Goal: Navigation & Orientation: Find specific page/section

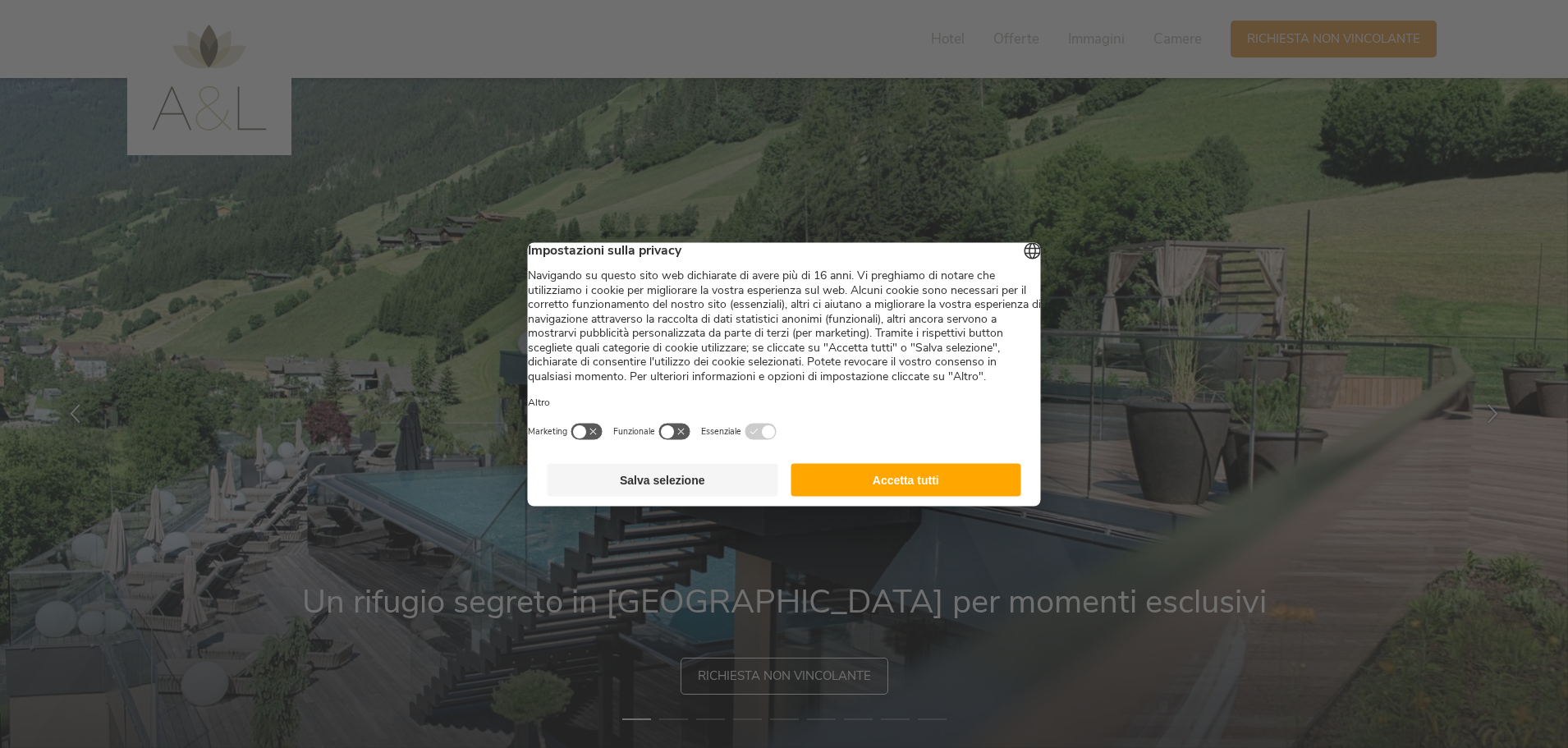
click at [885, 490] on button "Accetta tutti" at bounding box center [906, 479] width 231 height 33
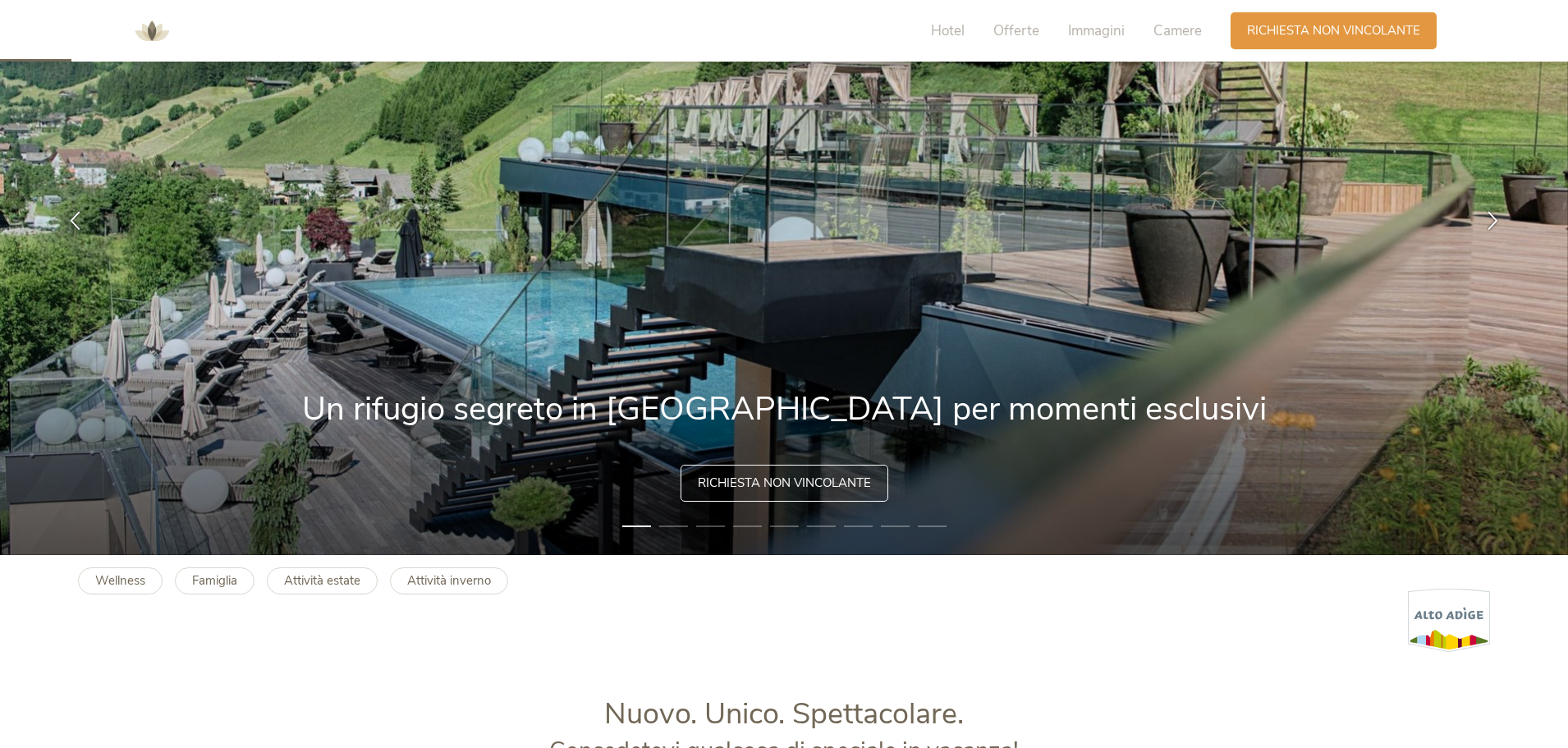
scroll to position [164, 0]
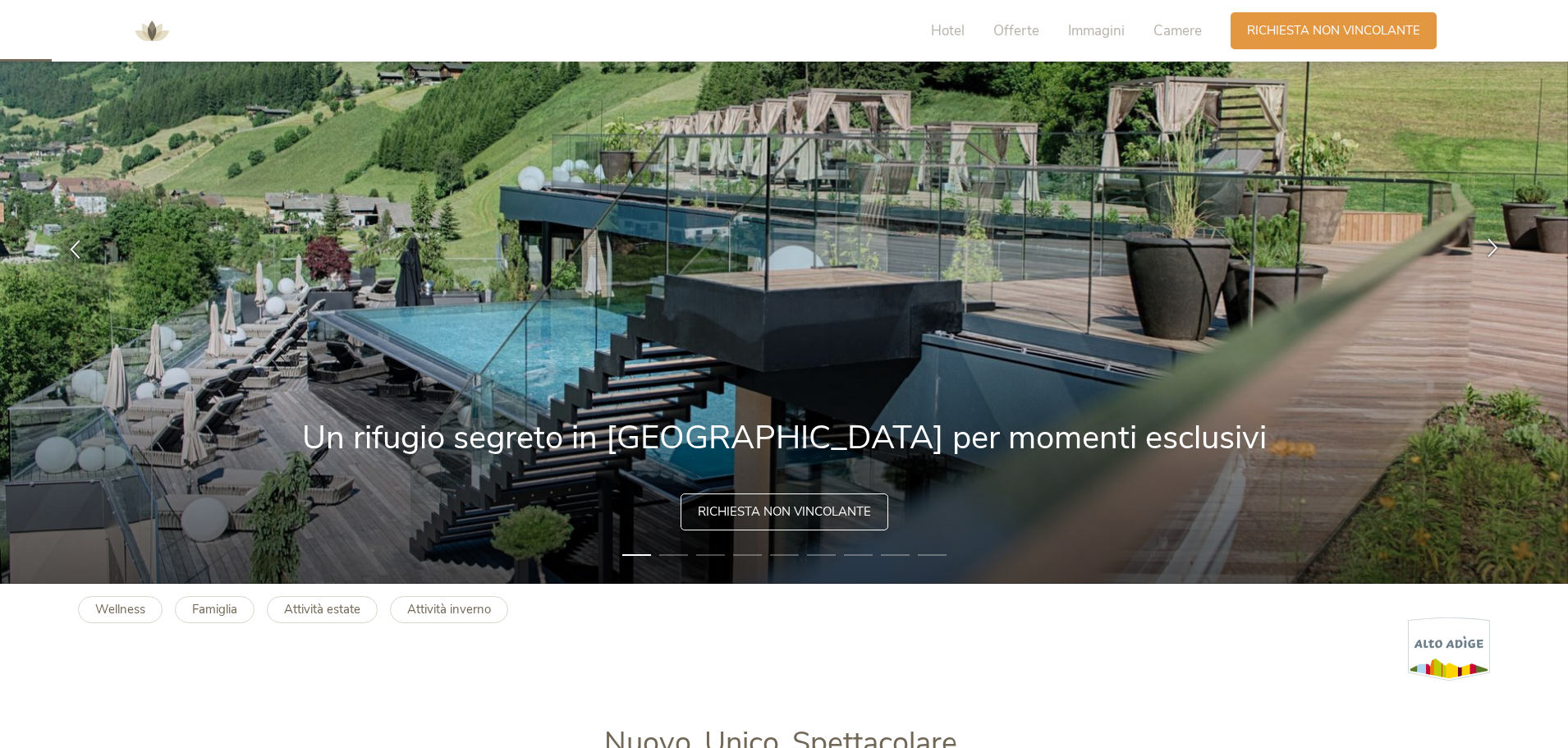
click at [1483, 256] on div at bounding box center [1492, 249] width 52 height 52
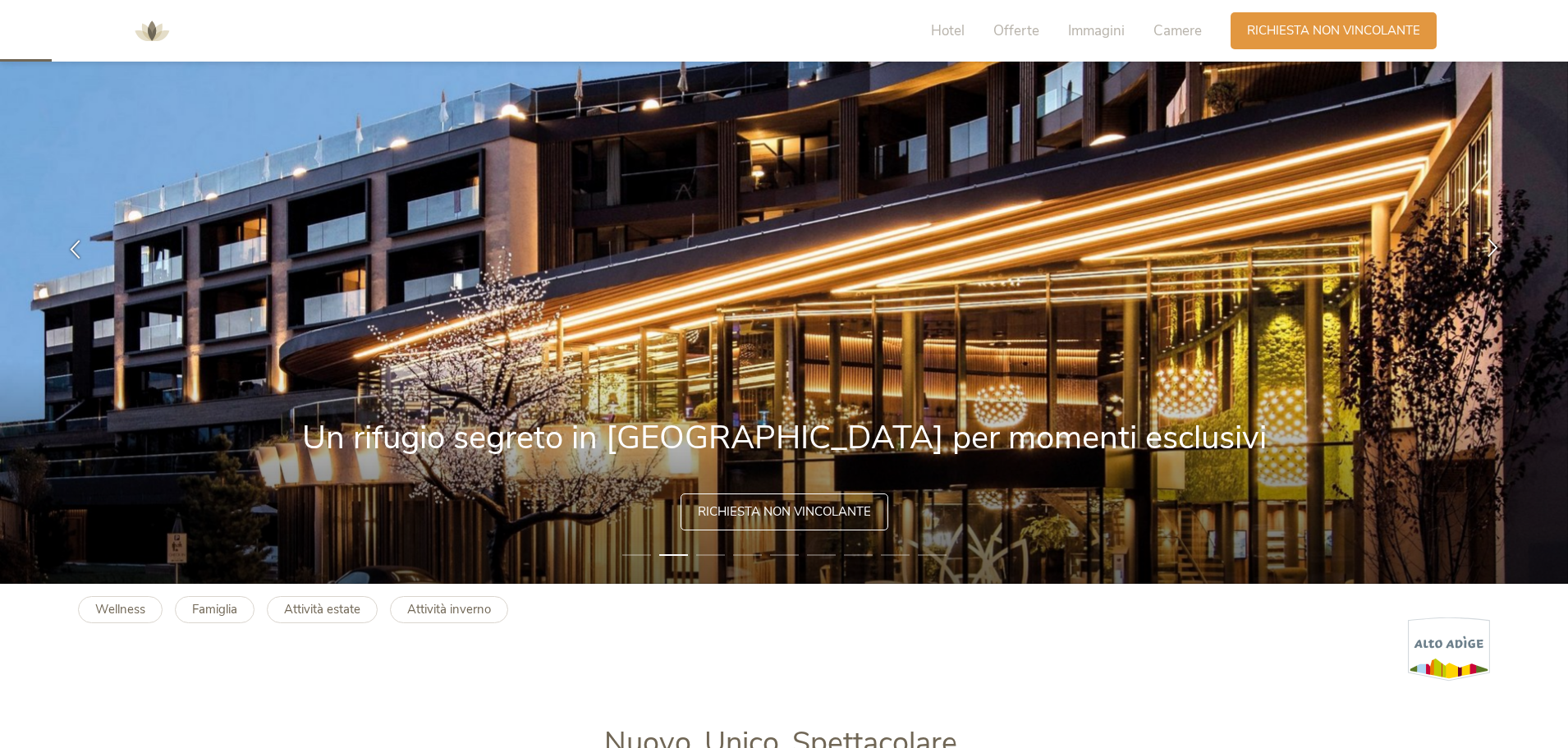
click at [1483, 255] on icon at bounding box center [1492, 247] width 18 height 18
click at [1495, 255] on icon at bounding box center [1492, 247] width 18 height 18
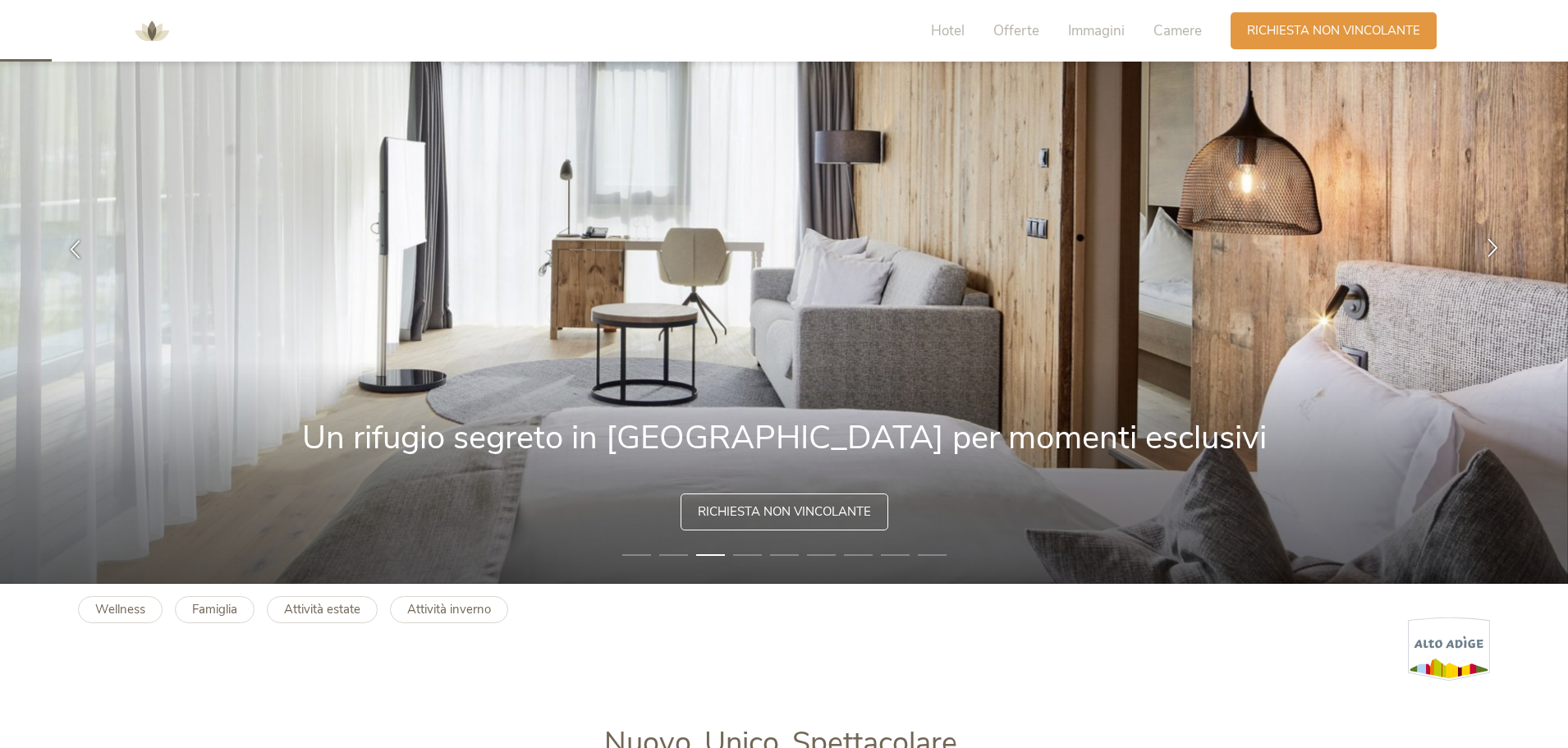
click at [1495, 255] on icon at bounding box center [1492, 247] width 18 height 18
click at [1491, 247] on icon at bounding box center [1492, 247] width 18 height 18
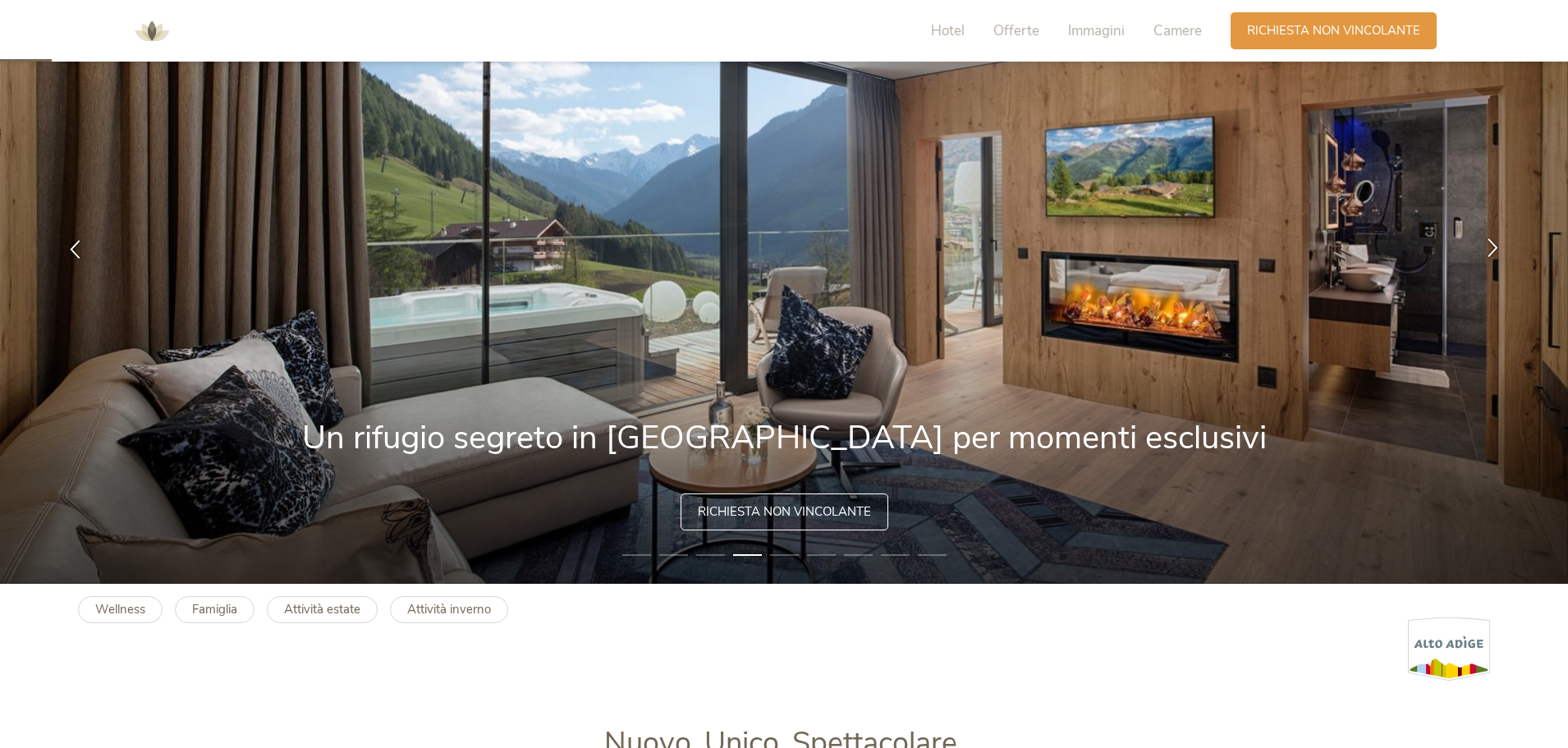
click at [1491, 247] on icon at bounding box center [1492, 247] width 18 height 18
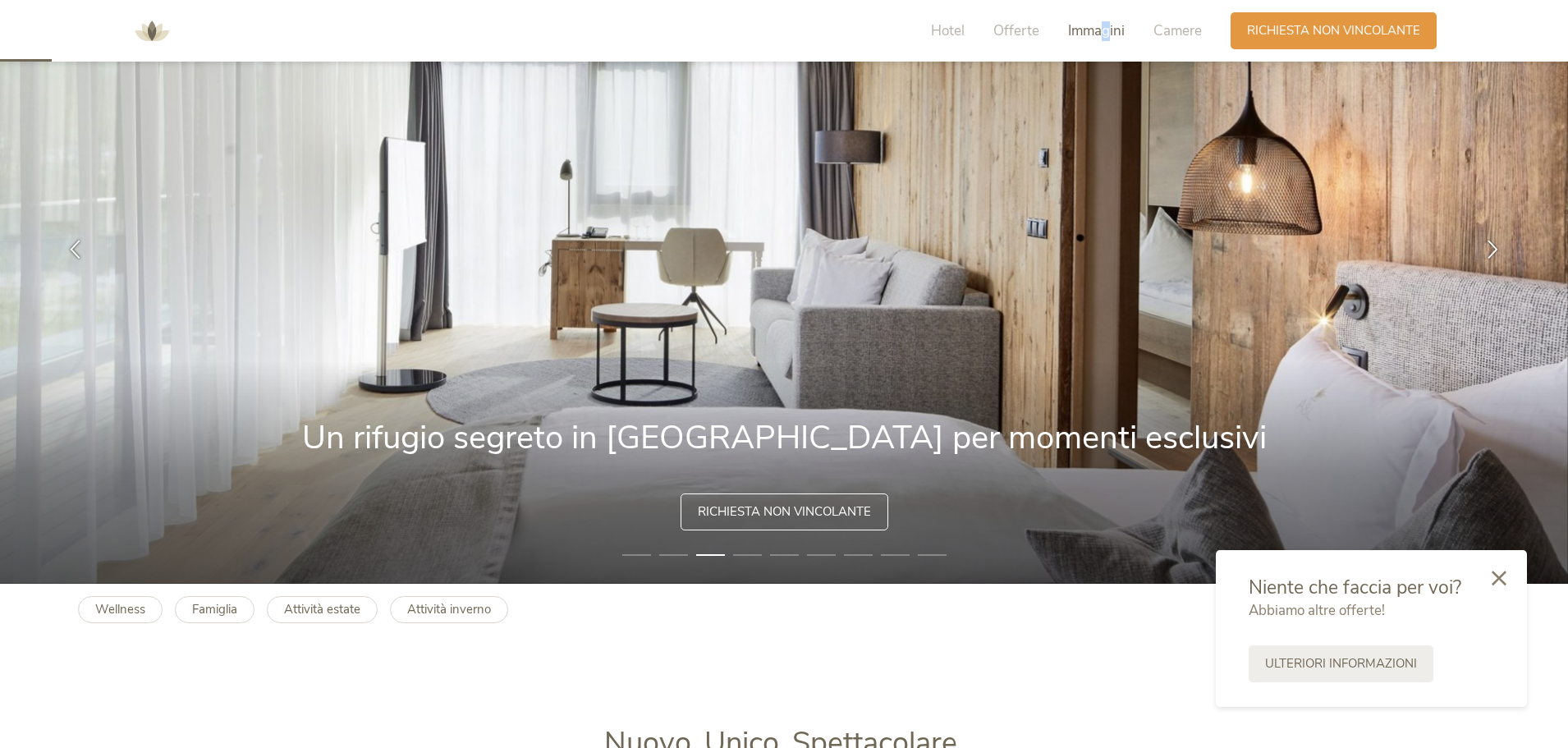
click at [1108, 26] on span "Immagini" at bounding box center [1096, 30] width 56 height 18
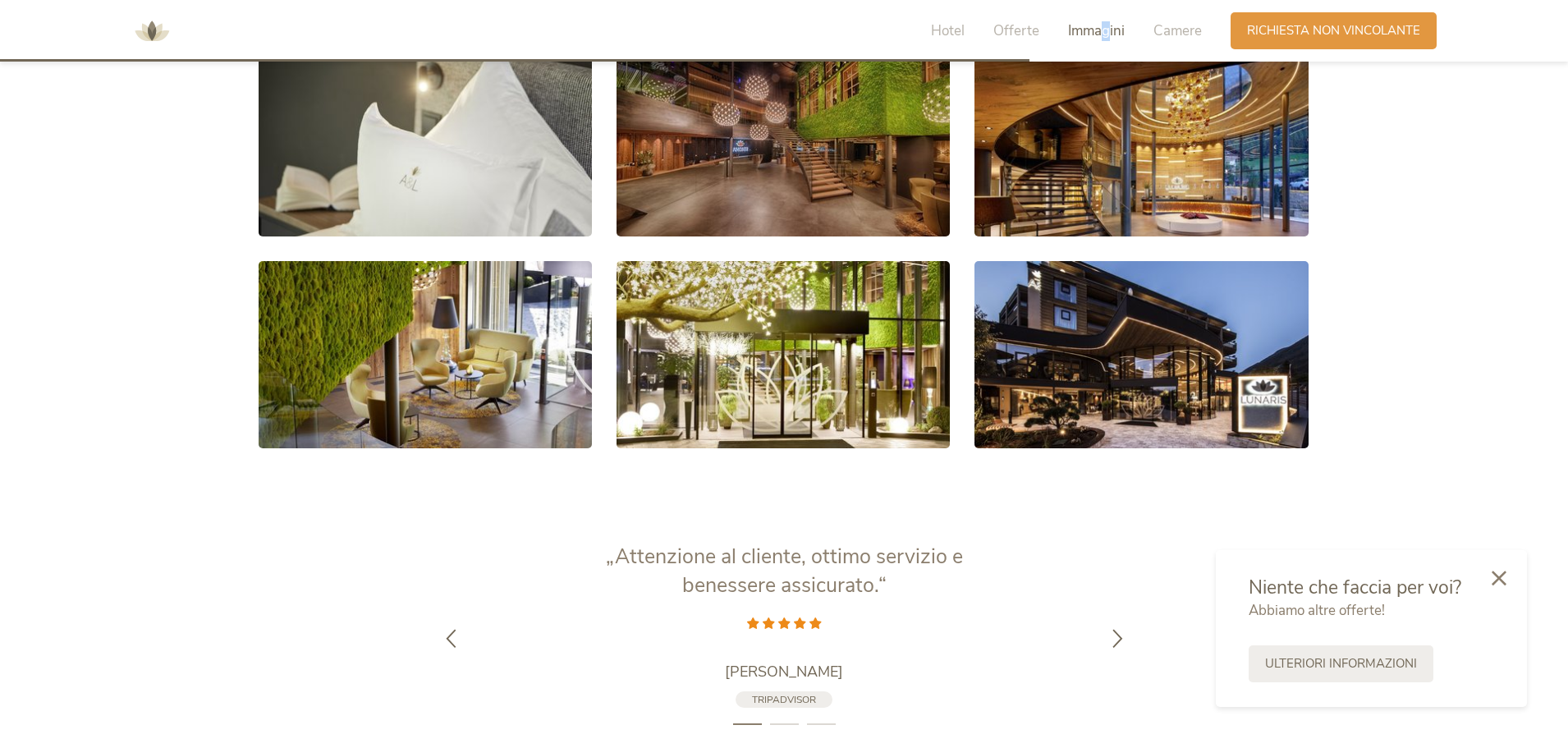
scroll to position [3249, 0]
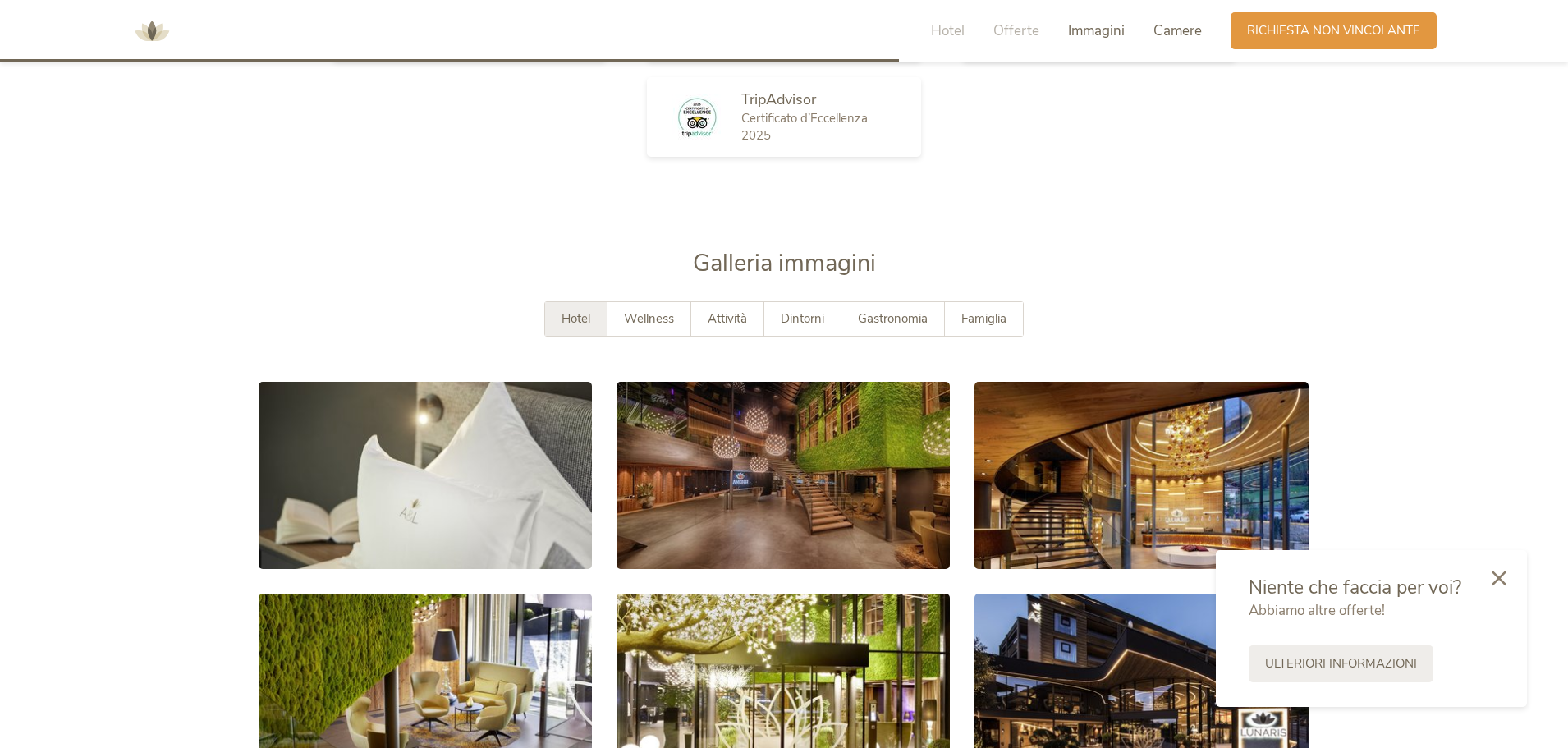
click at [1160, 25] on span "Camere" at bounding box center [1177, 30] width 48 height 18
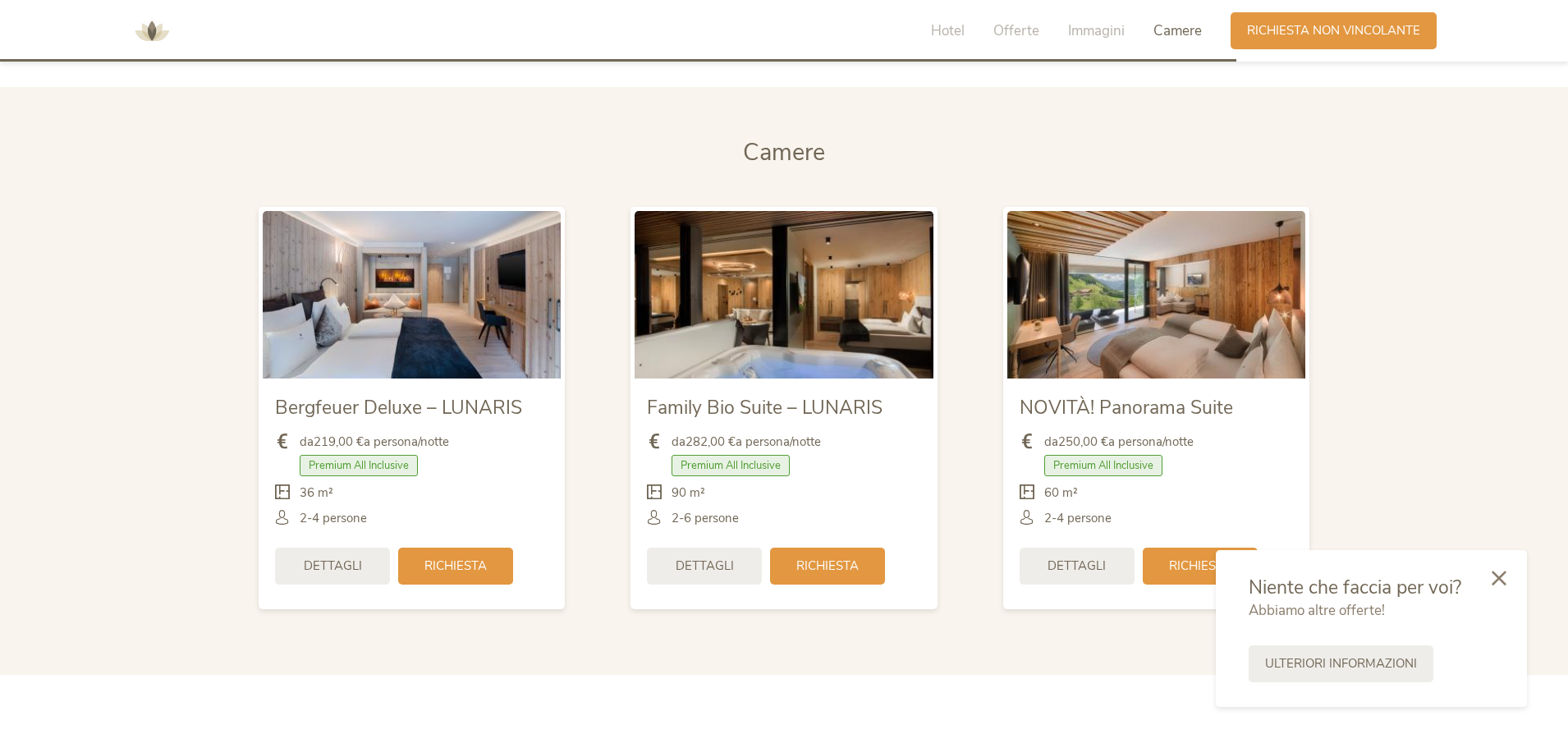
scroll to position [3903, 0]
